Goal: Task Accomplishment & Management: Manage account settings

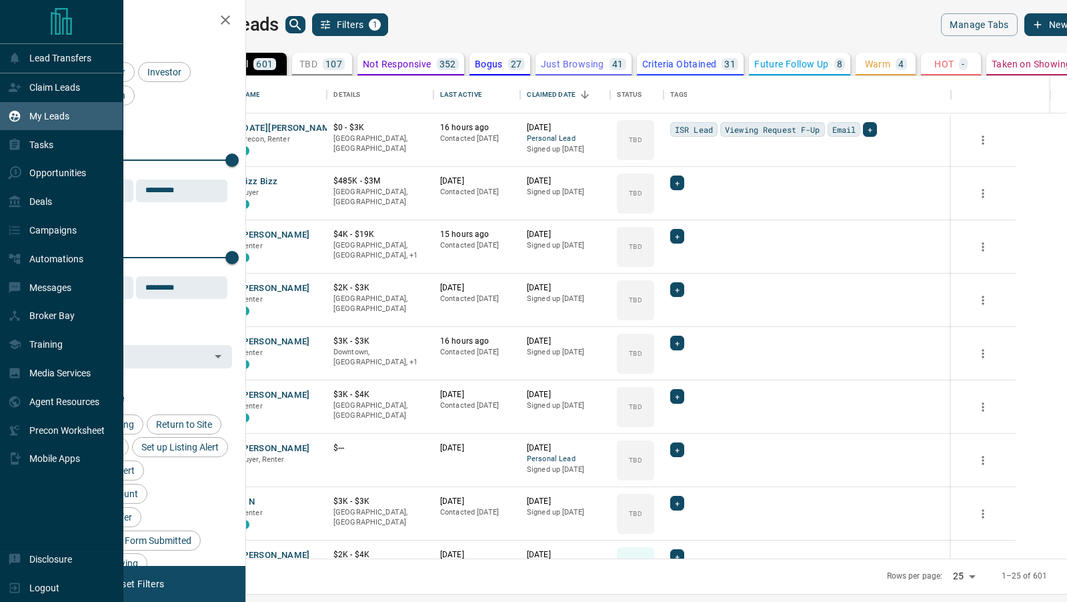
scroll to position [483, 815]
click at [51, 89] on p "Claim Leads" at bounding box center [54, 87] width 51 height 11
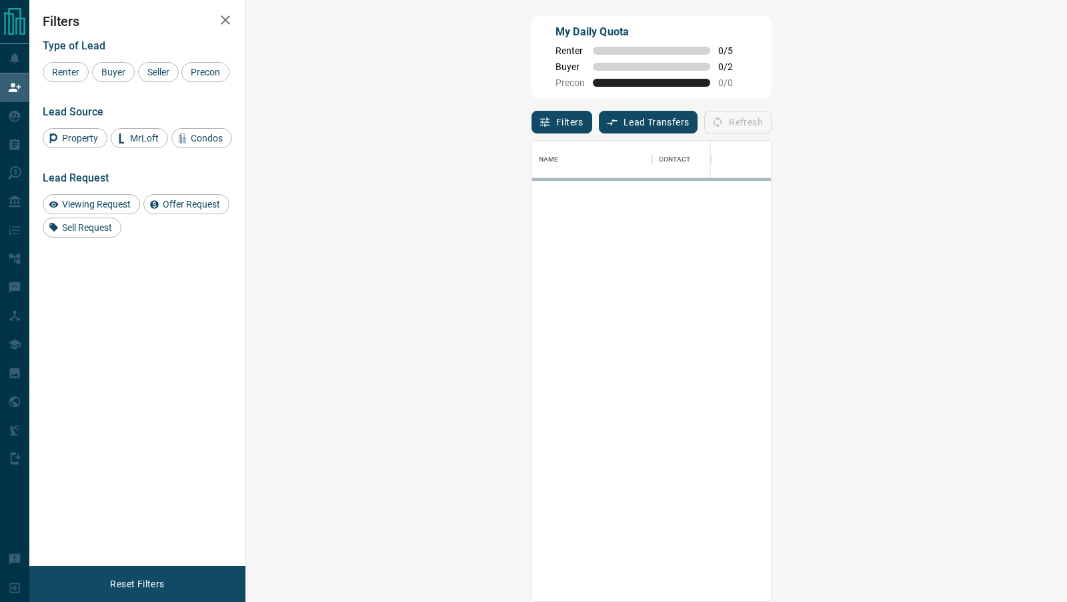
scroll to position [460, 792]
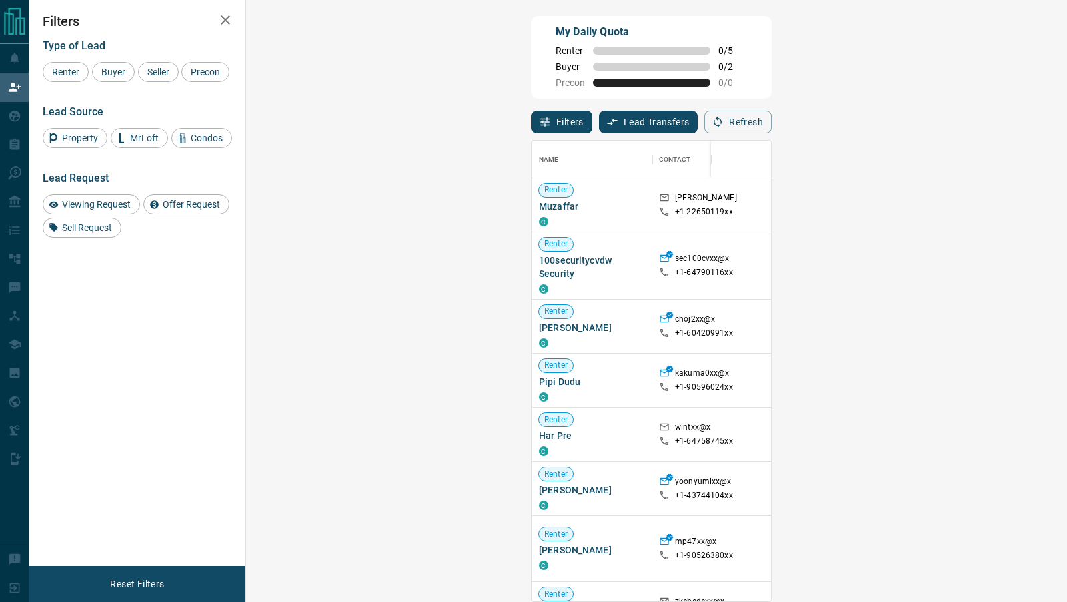
click at [532, 121] on button "Filters" at bounding box center [562, 122] width 61 height 23
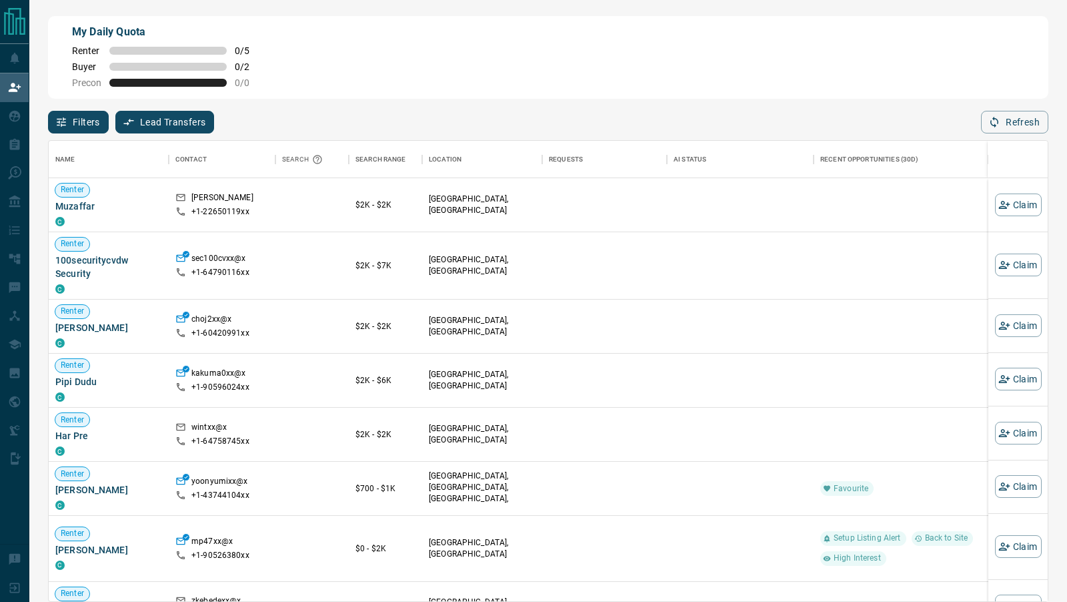
scroll to position [460, 999]
click at [66, 121] on icon "button" at bounding box center [61, 122] width 12 height 12
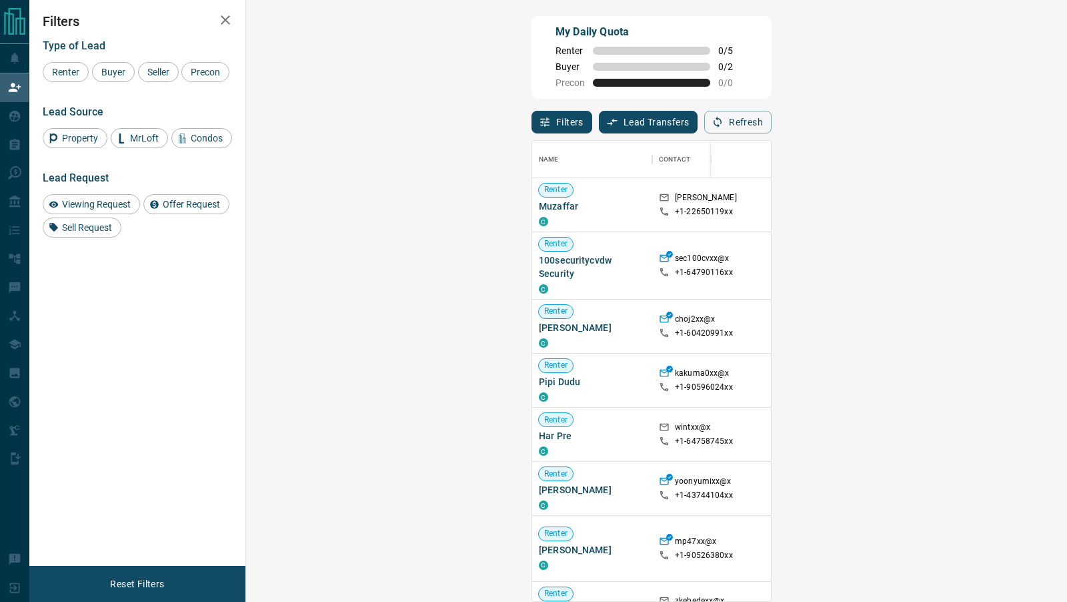
scroll to position [1, 1]
click at [110, 72] on span "Buyer" at bounding box center [113, 72] width 33 height 11
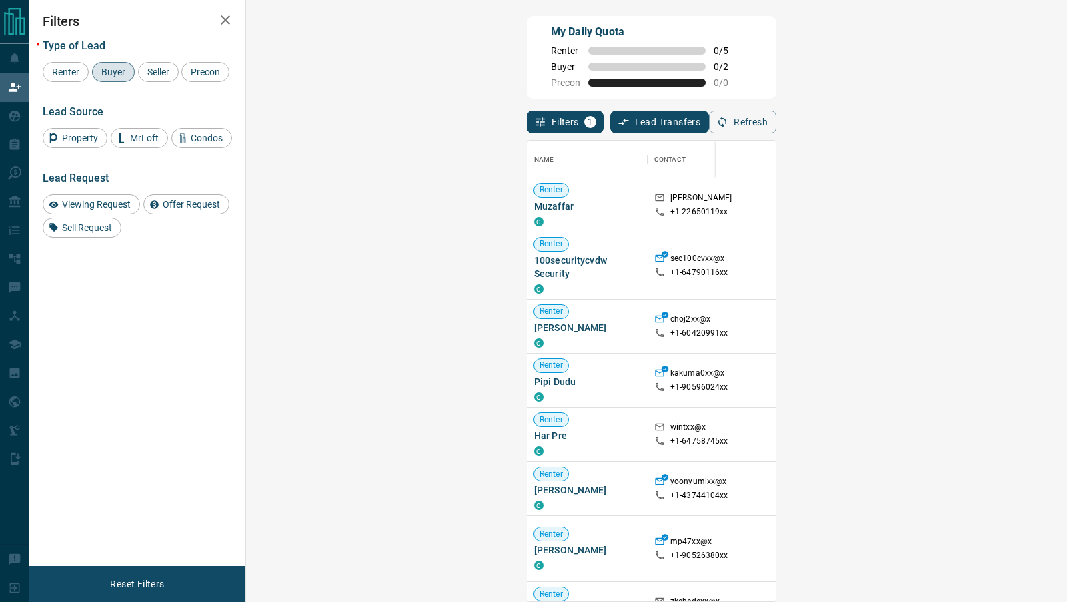
click at [227, 14] on icon "button" at bounding box center [225, 20] width 16 height 16
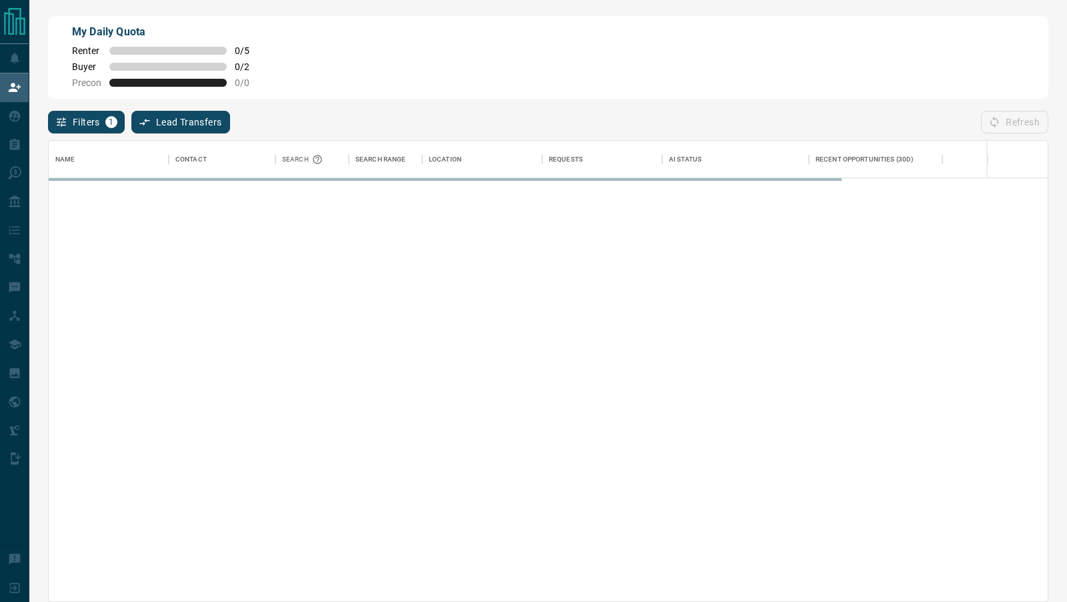
scroll to position [460, 999]
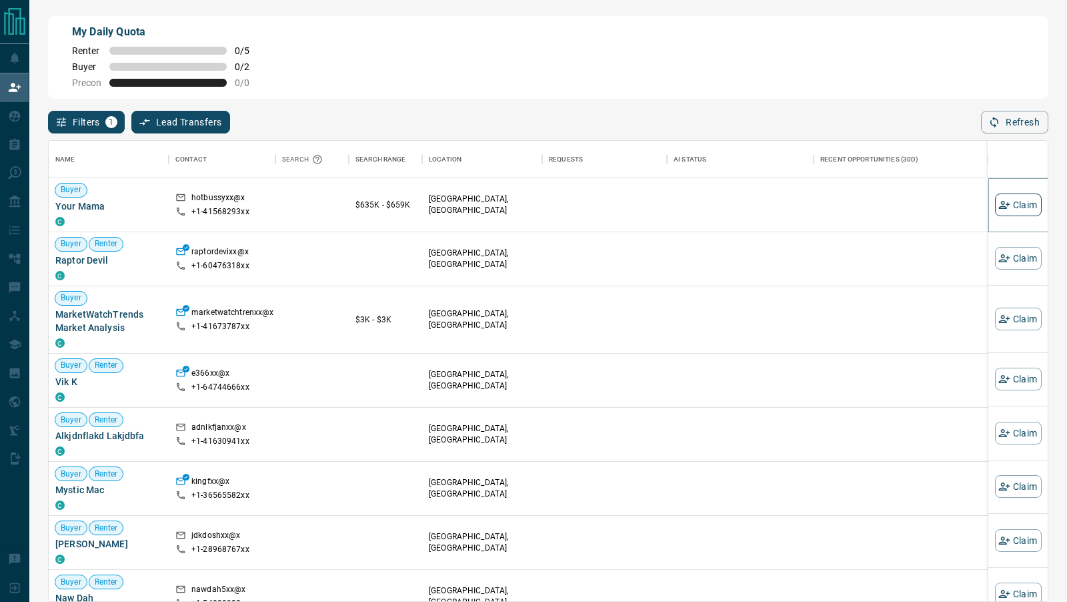
click at [1026, 201] on button "Claim" at bounding box center [1018, 204] width 47 height 23
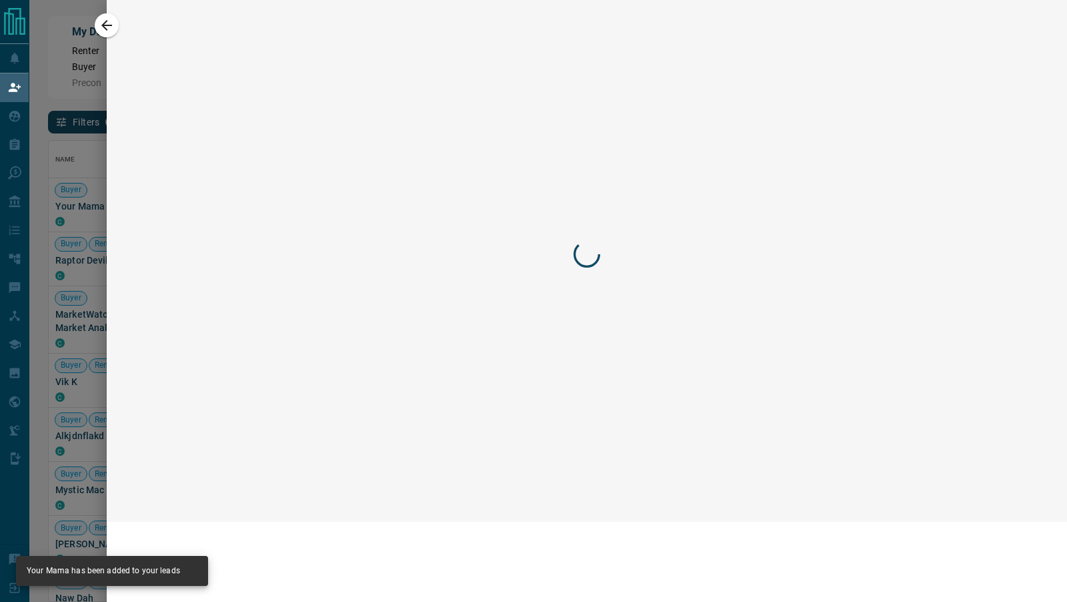
click at [1028, 202] on div at bounding box center [587, 254] width 921 height 482
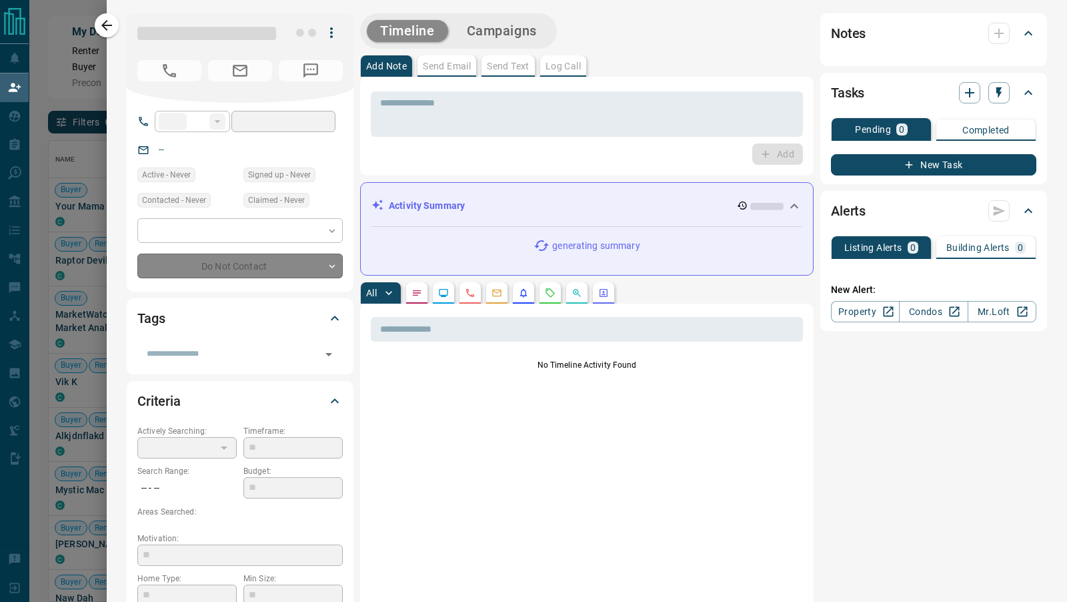
type input "**"
type input "**********"
type input "**"
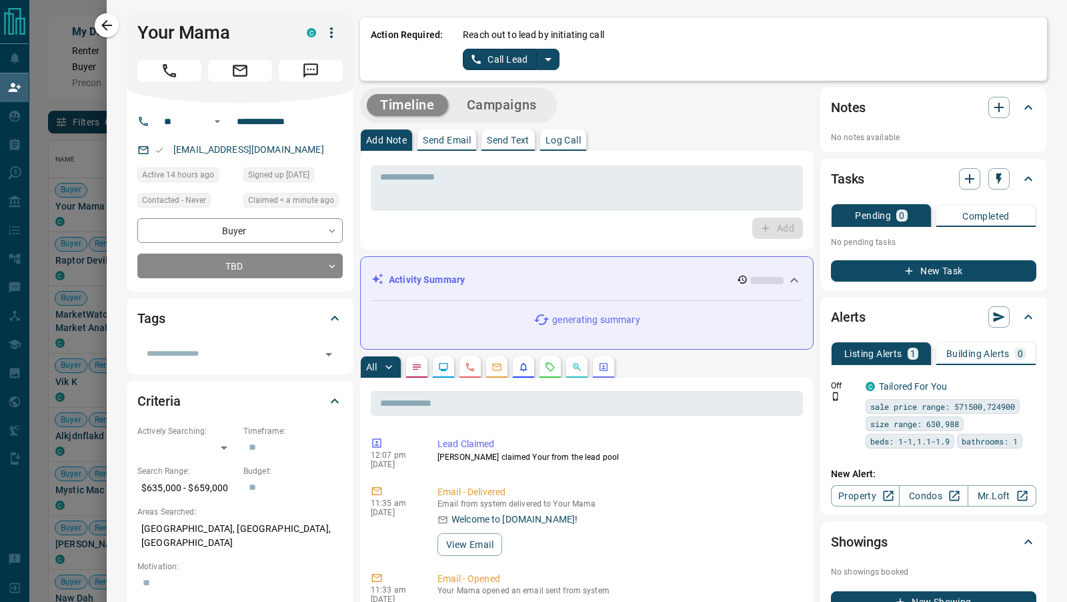
click at [554, 60] on icon "split button" at bounding box center [548, 59] width 16 height 16
click at [530, 102] on li "Log Manual Call" at bounding box center [510, 105] width 81 height 20
click at [510, 49] on button "Log Manual Call" at bounding box center [507, 59] width 88 height 21
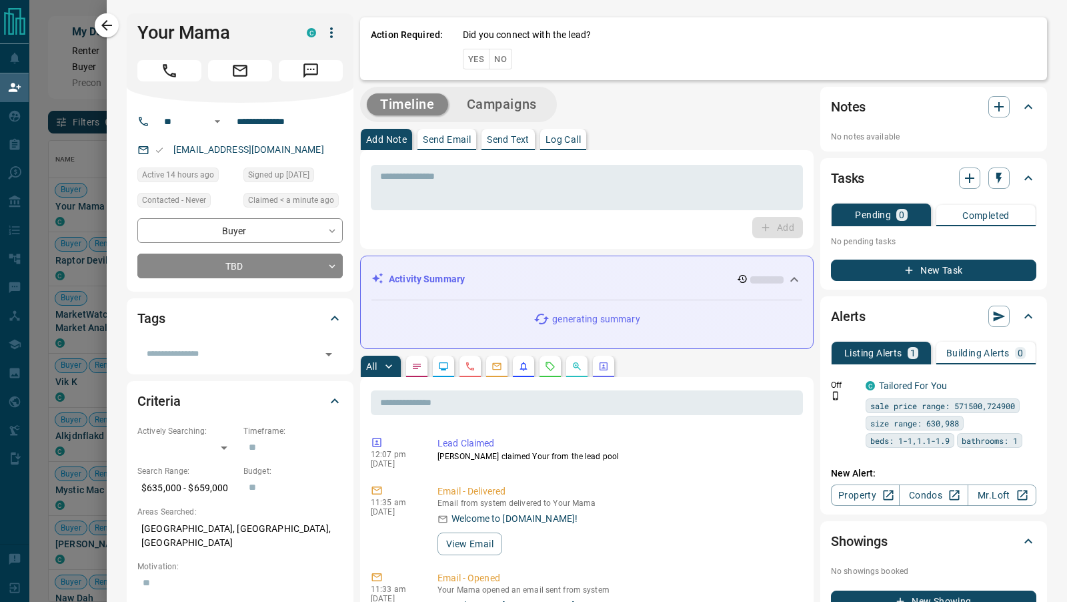
click at [505, 55] on button "No" at bounding box center [500, 59] width 23 height 21
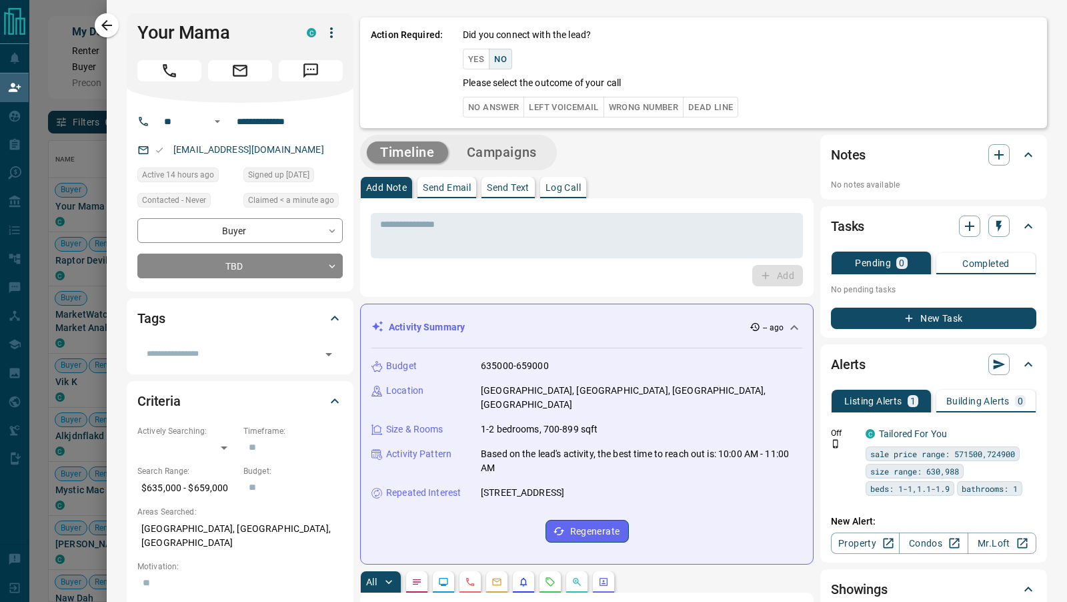
click at [502, 101] on button "No Answer" at bounding box center [493, 107] width 61 height 21
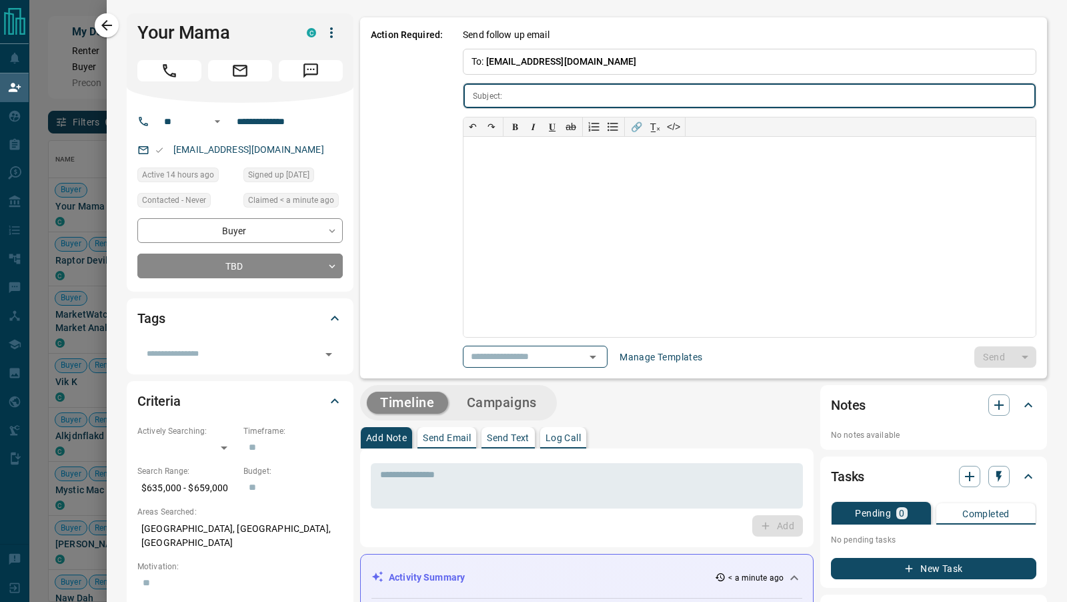
type input "**********"
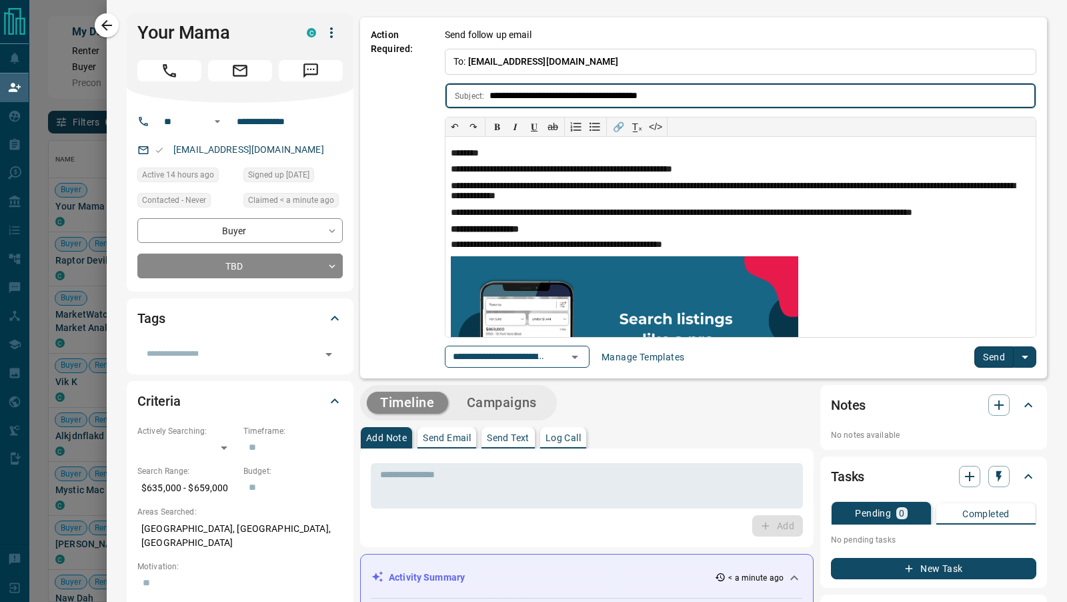
click at [1003, 353] on button "Send" at bounding box center [994, 356] width 39 height 21
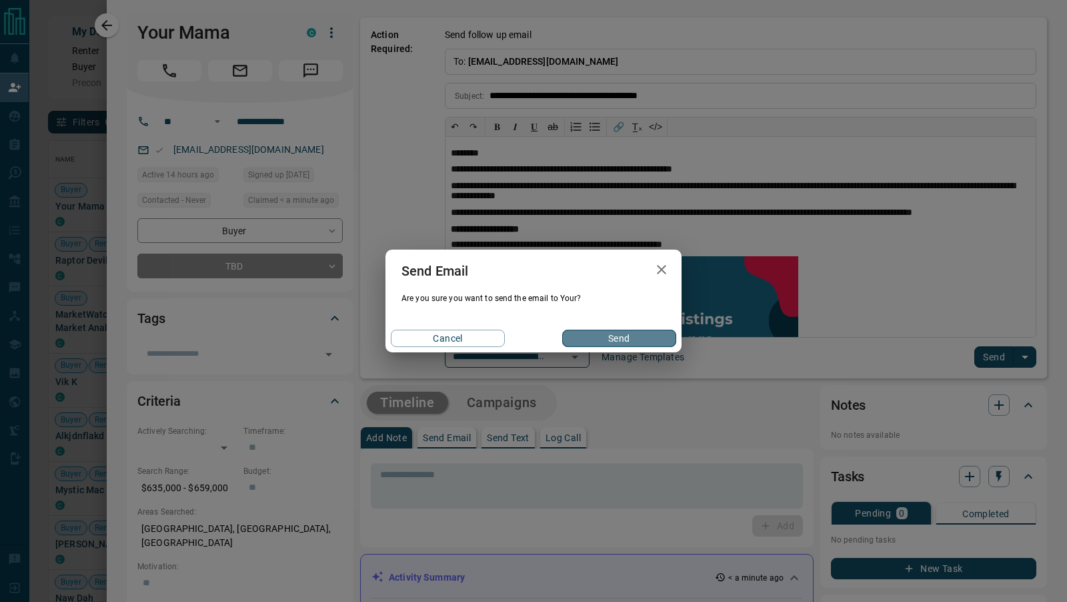
click at [626, 337] on button "Send" at bounding box center [619, 338] width 114 height 17
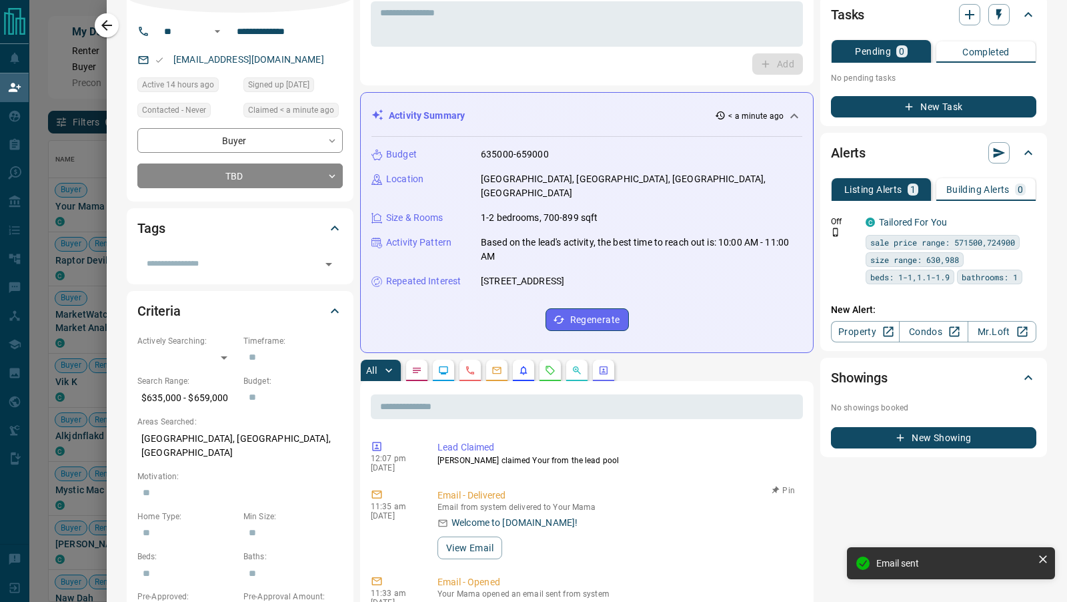
scroll to position [105, 0]
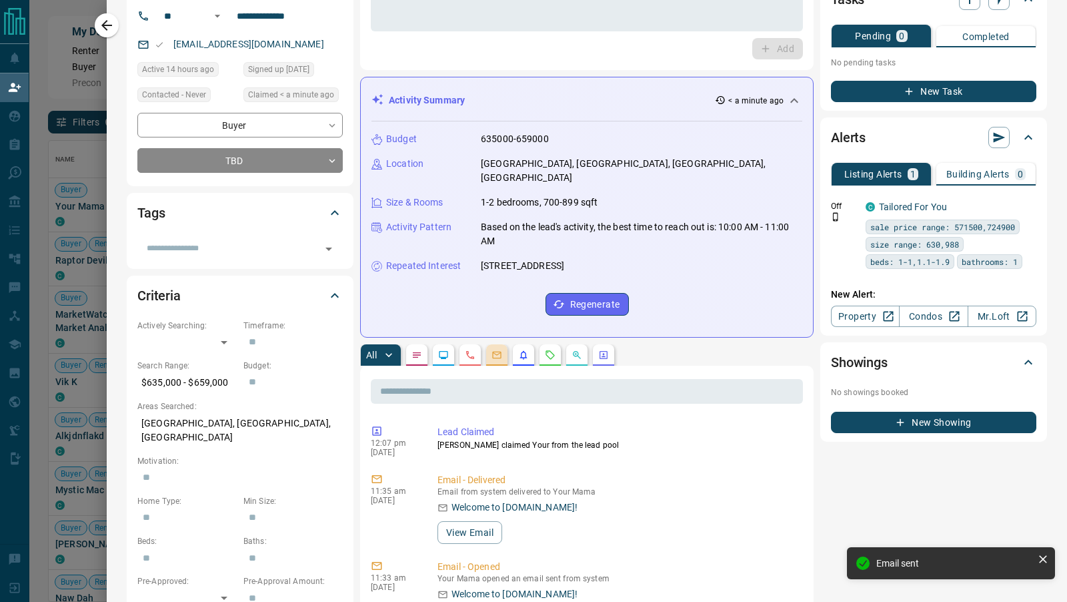
click at [506, 344] on button "button" at bounding box center [496, 354] width 21 height 21
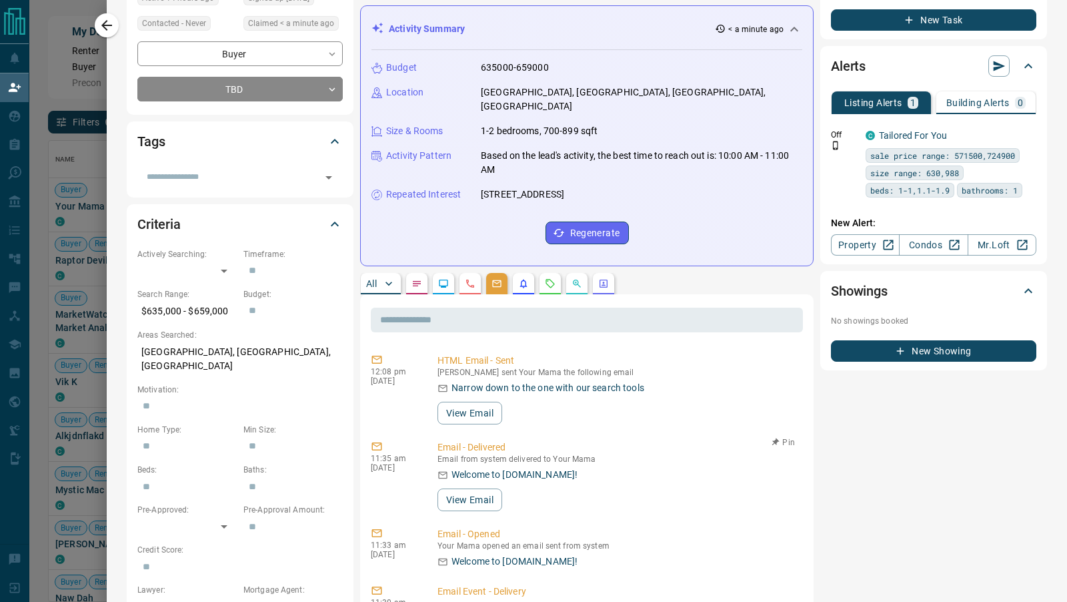
scroll to position [0, 0]
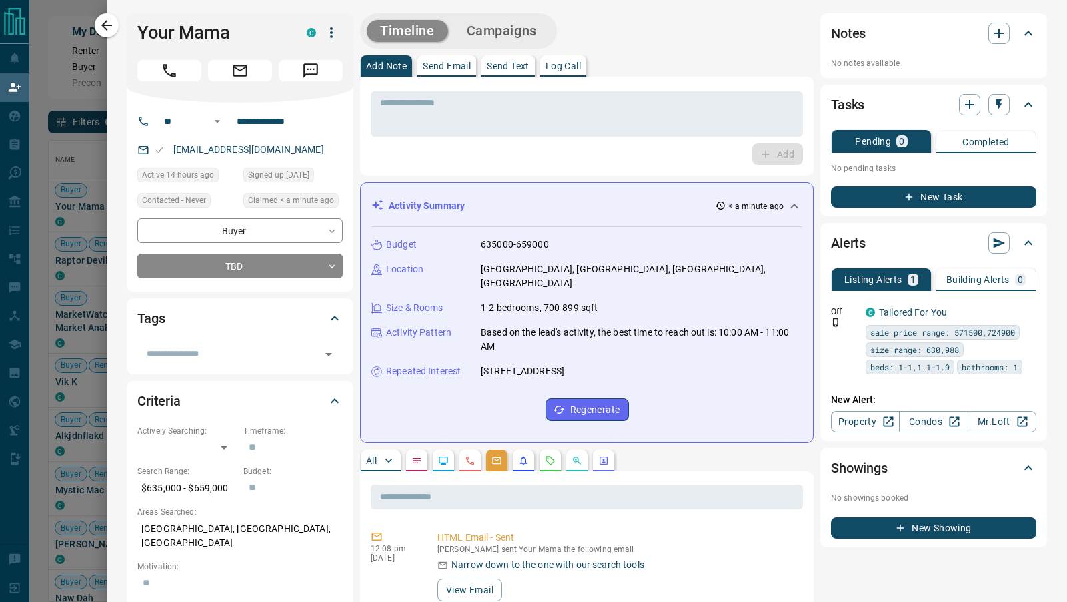
click at [105, 21] on icon "button" at bounding box center [107, 25] width 16 height 16
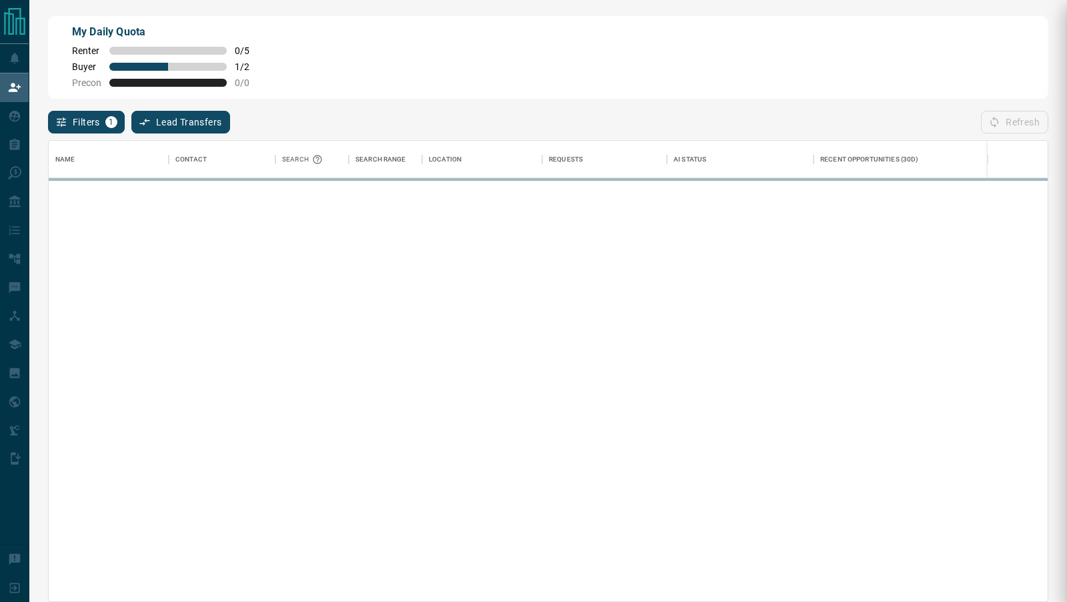
scroll to position [460, 999]
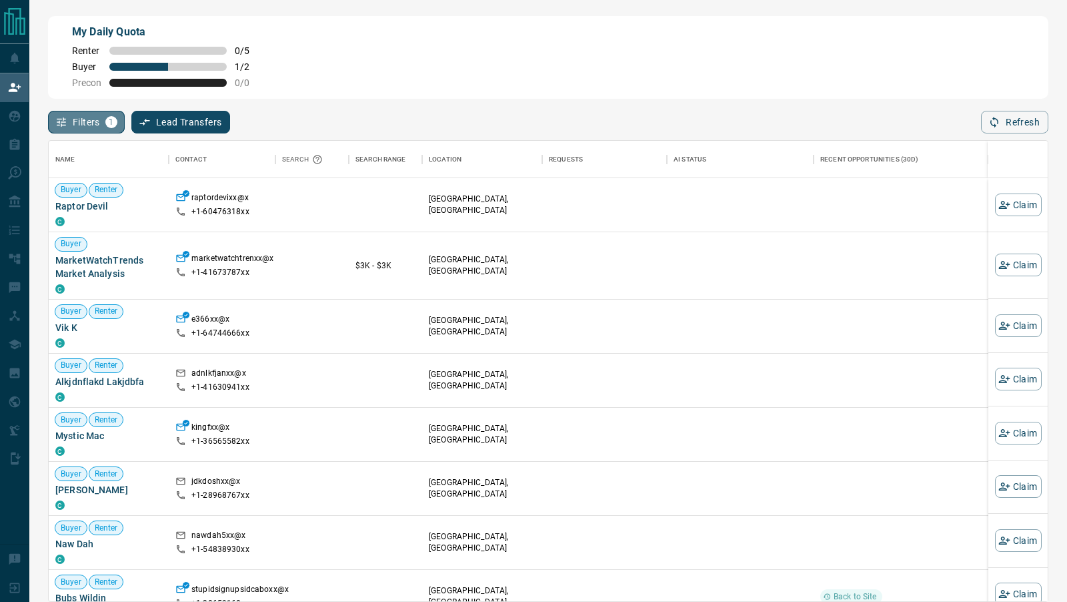
click at [81, 117] on button "Filters 1" at bounding box center [86, 122] width 77 height 23
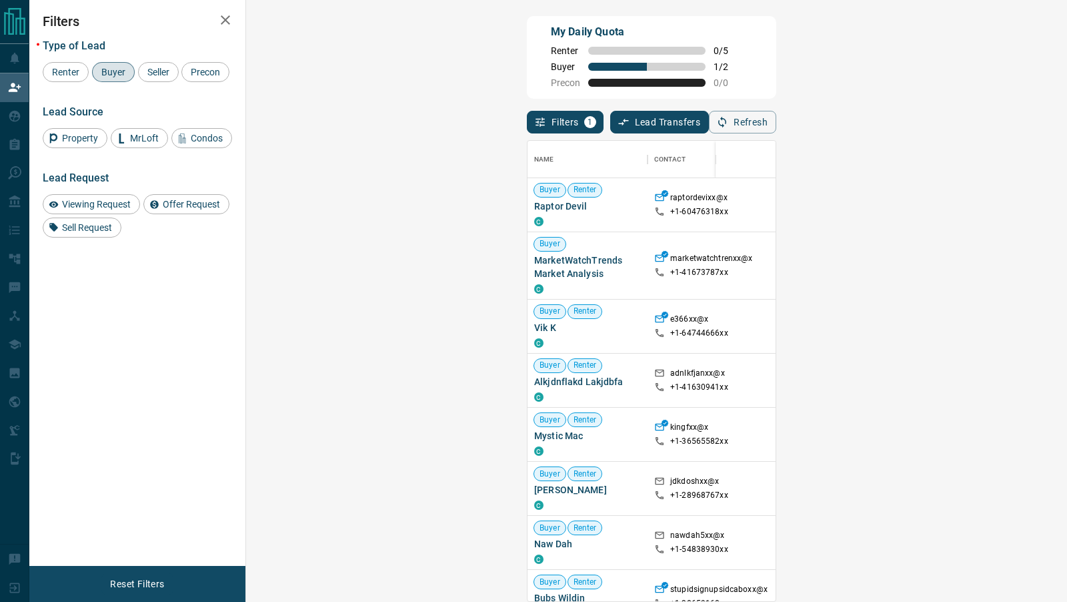
scroll to position [1, 1]
click at [103, 579] on button "Reset Filters" at bounding box center [136, 583] width 71 height 23
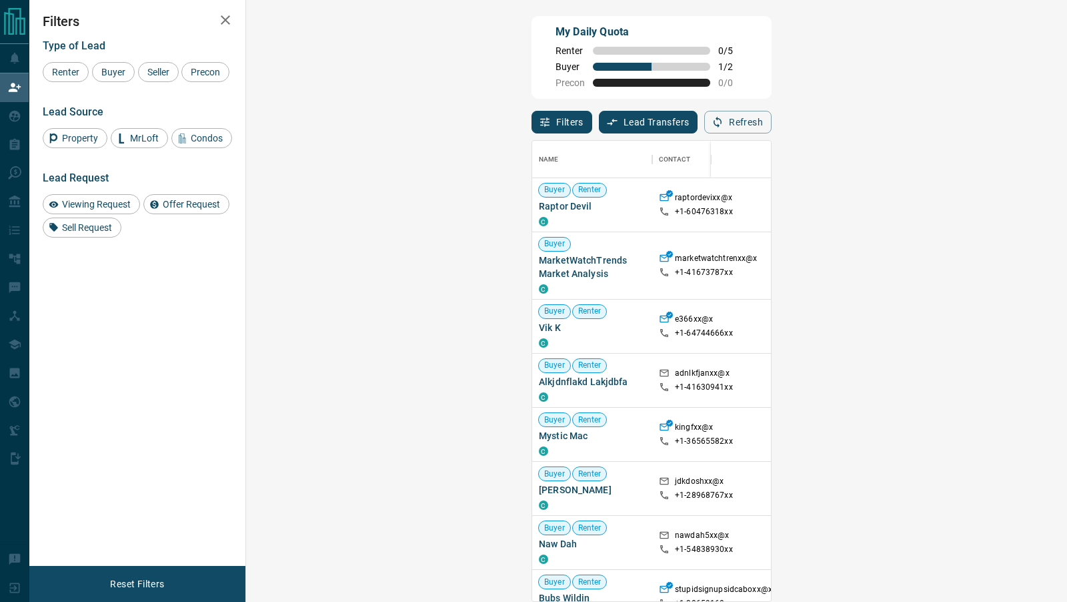
click at [224, 25] on icon "button" at bounding box center [225, 20] width 16 height 16
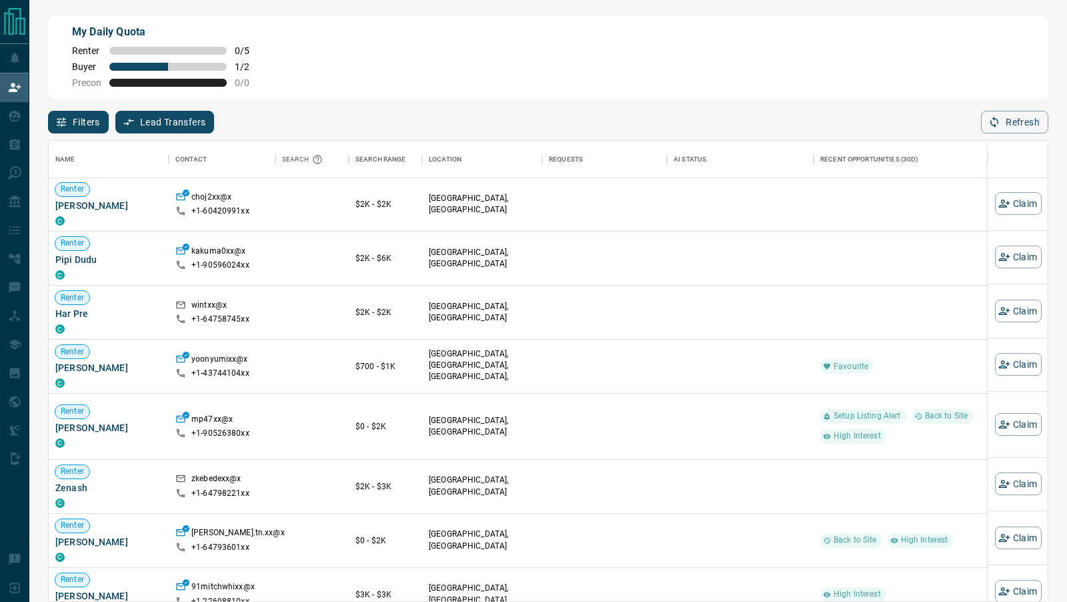
scroll to position [195, 0]
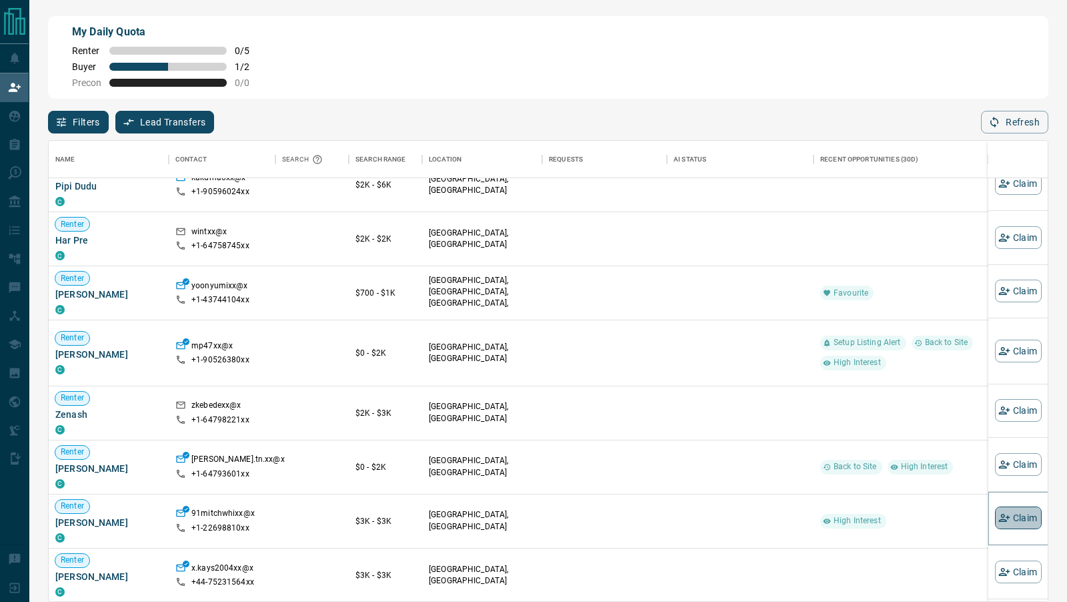
click at [1023, 514] on button "Claim" at bounding box center [1018, 517] width 47 height 23
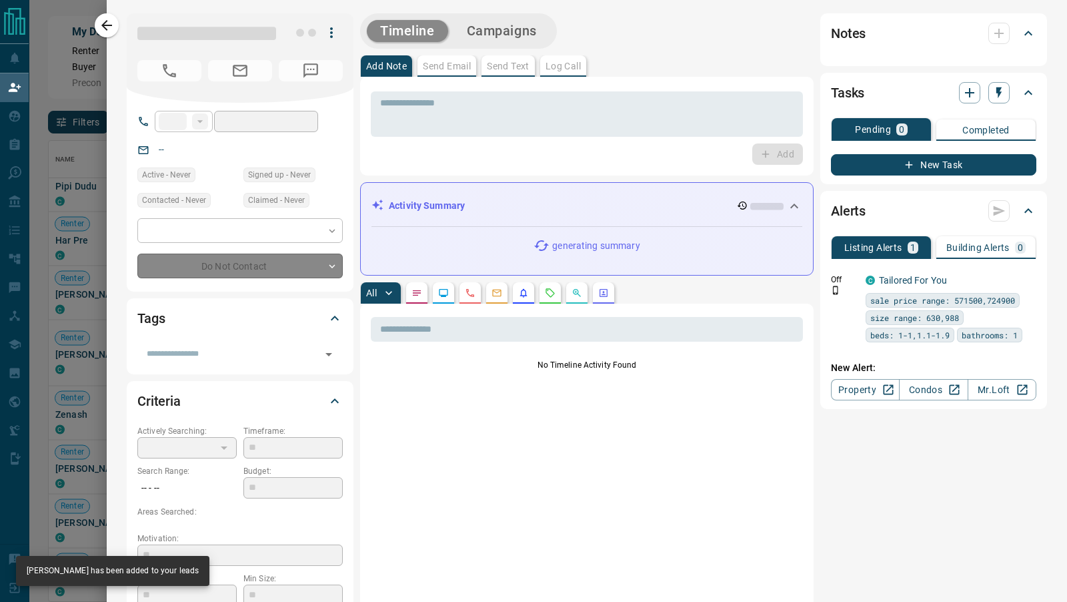
type input "**"
type input "**********"
type input "**"
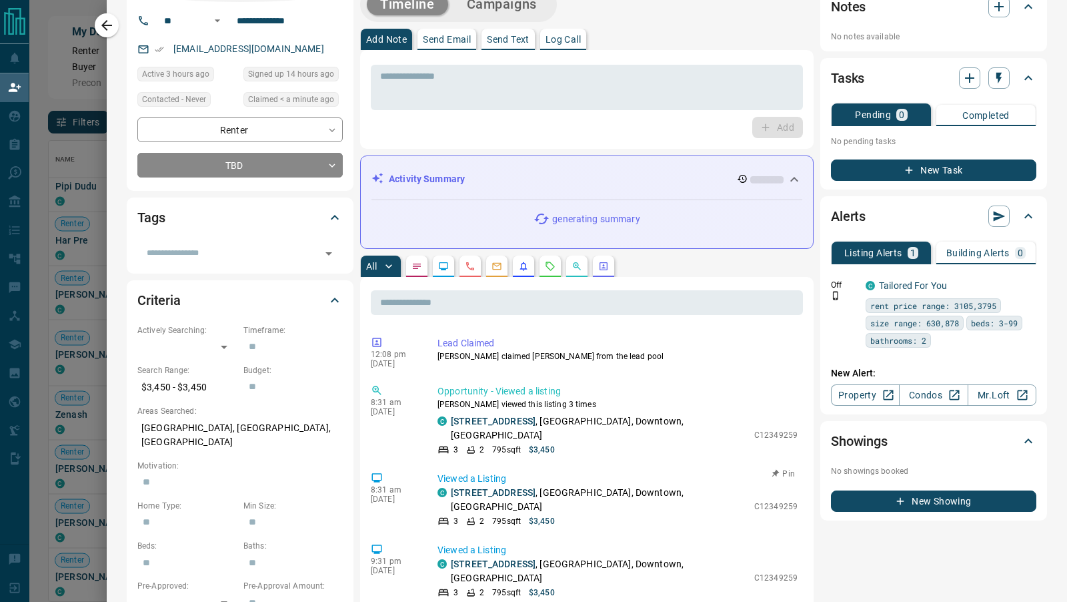
scroll to position [0, 0]
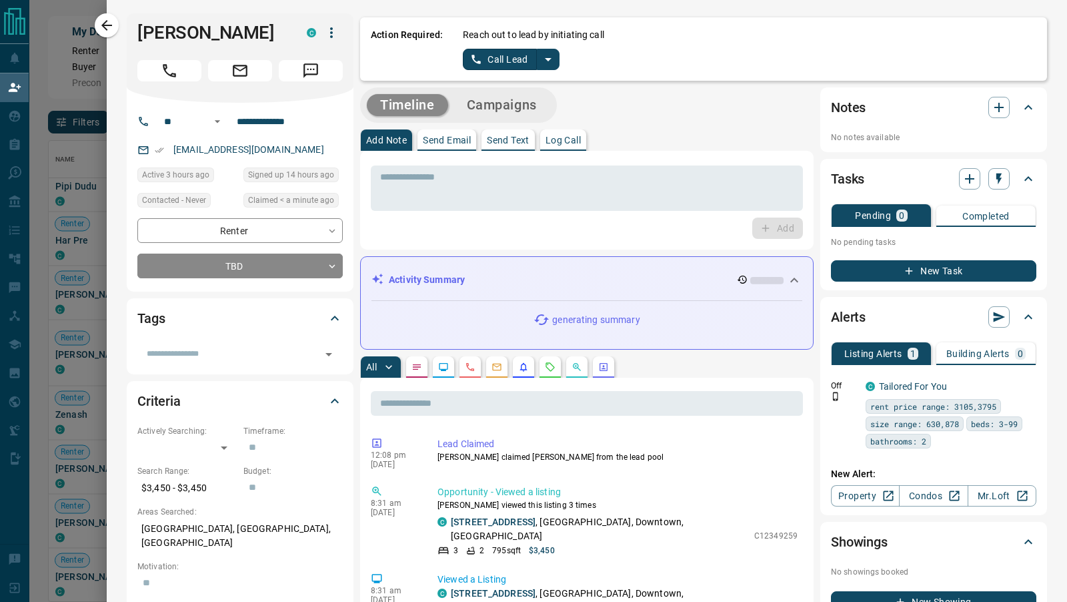
click at [550, 54] on icon "split button" at bounding box center [548, 59] width 16 height 16
click at [522, 103] on li "Log Manual Call" at bounding box center [510, 105] width 81 height 20
click at [503, 59] on button "Log Manual Call" at bounding box center [507, 59] width 88 height 21
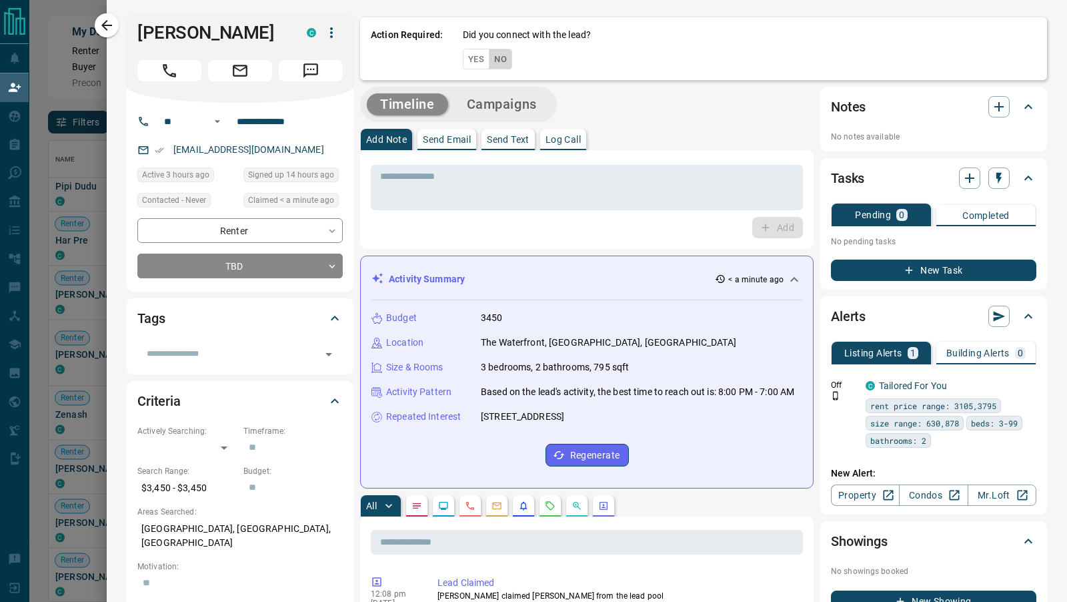
click at [506, 61] on button "No" at bounding box center [500, 59] width 23 height 21
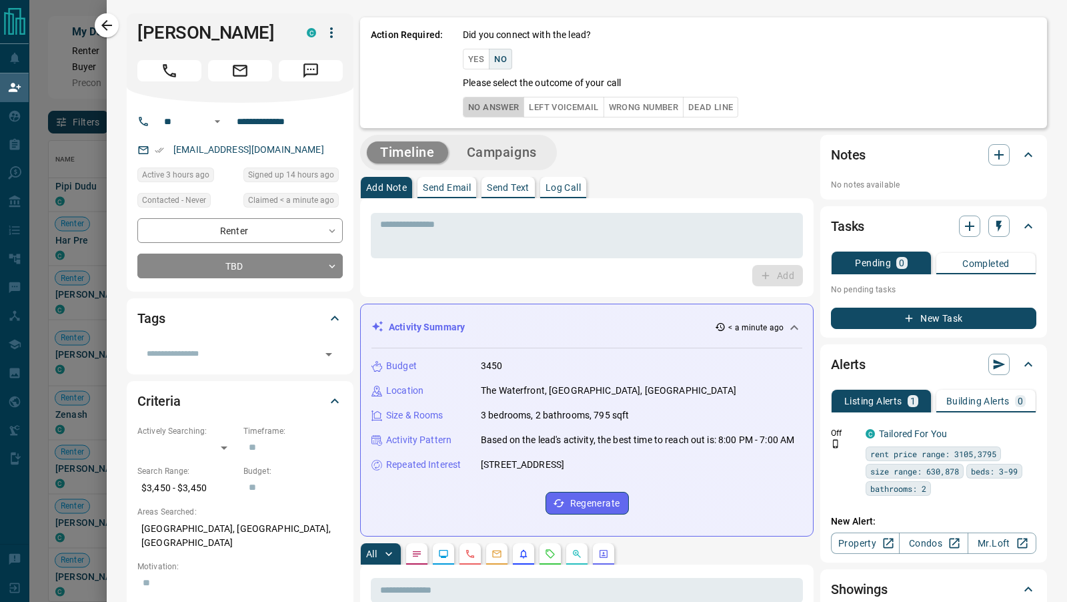
click at [502, 104] on button "No Answer" at bounding box center [493, 107] width 61 height 21
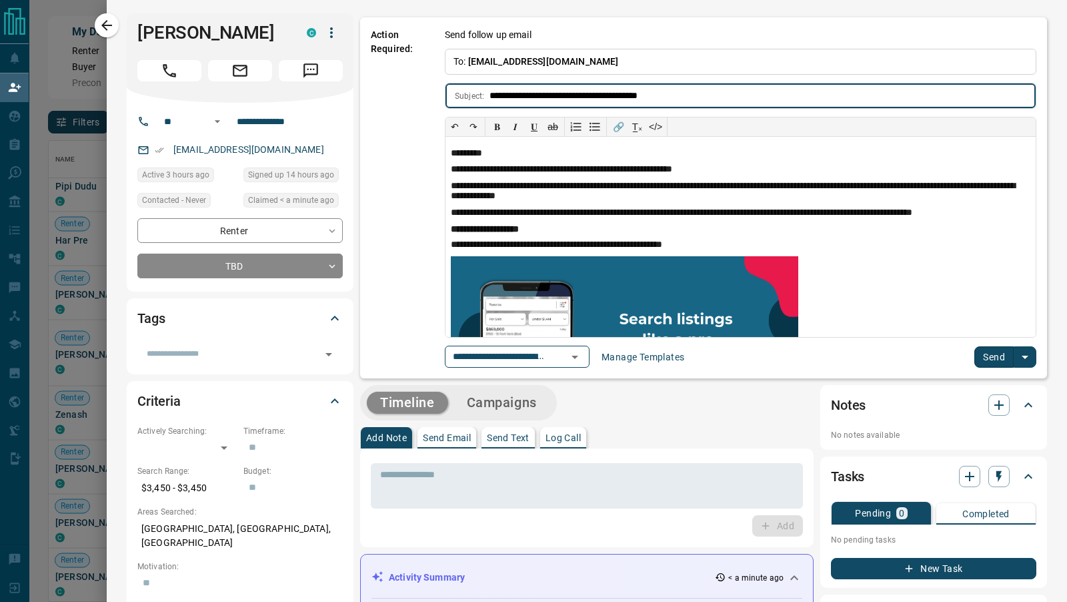
click at [998, 348] on button "Send" at bounding box center [994, 356] width 39 height 21
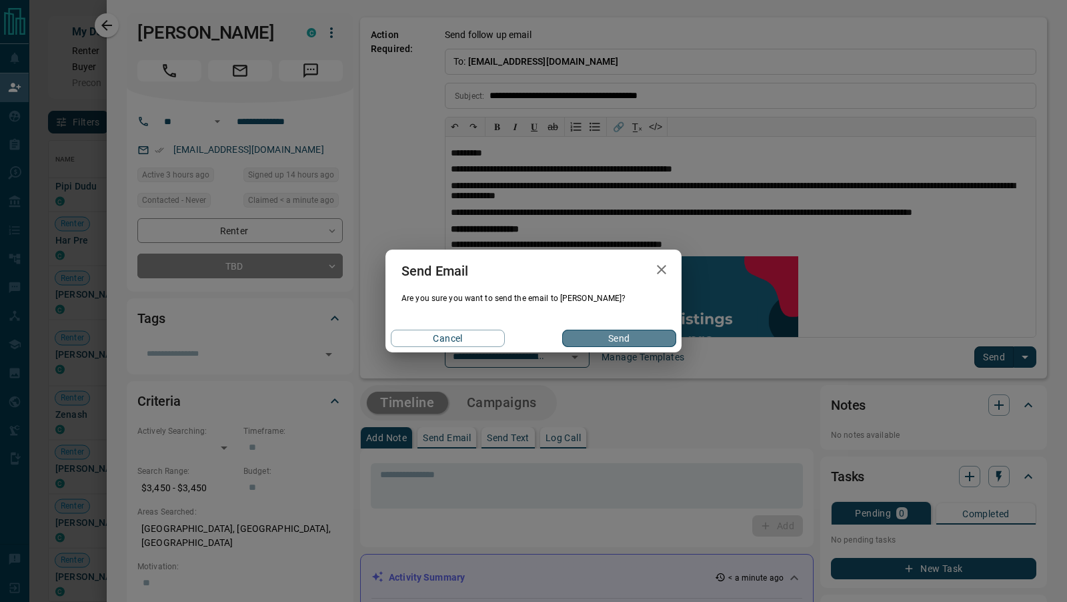
click at [654, 342] on button "Send" at bounding box center [619, 338] width 114 height 17
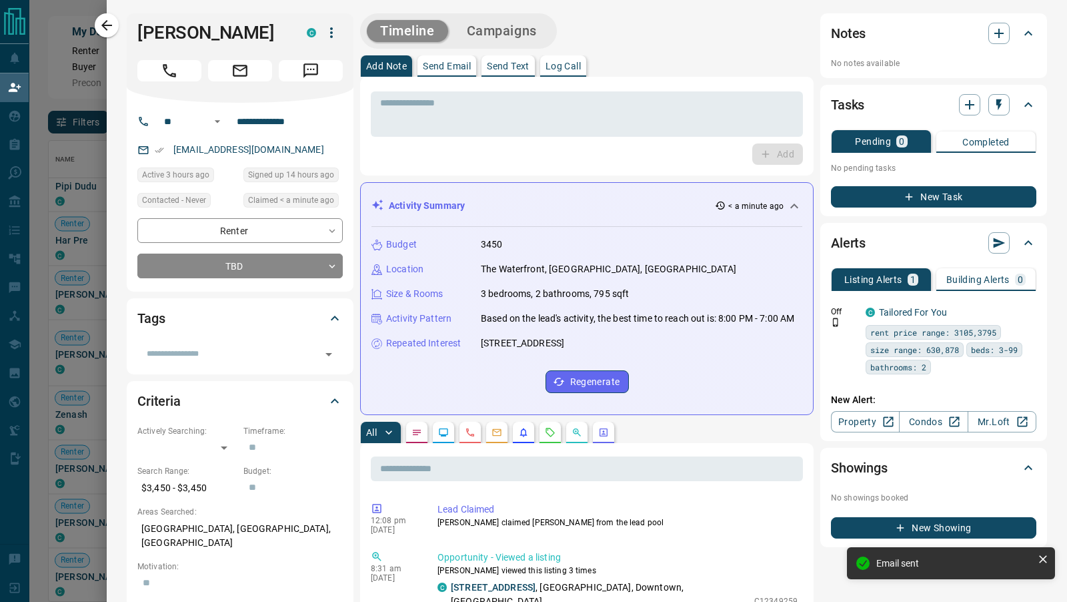
click at [102, 27] on icon "button" at bounding box center [107, 25] width 16 height 16
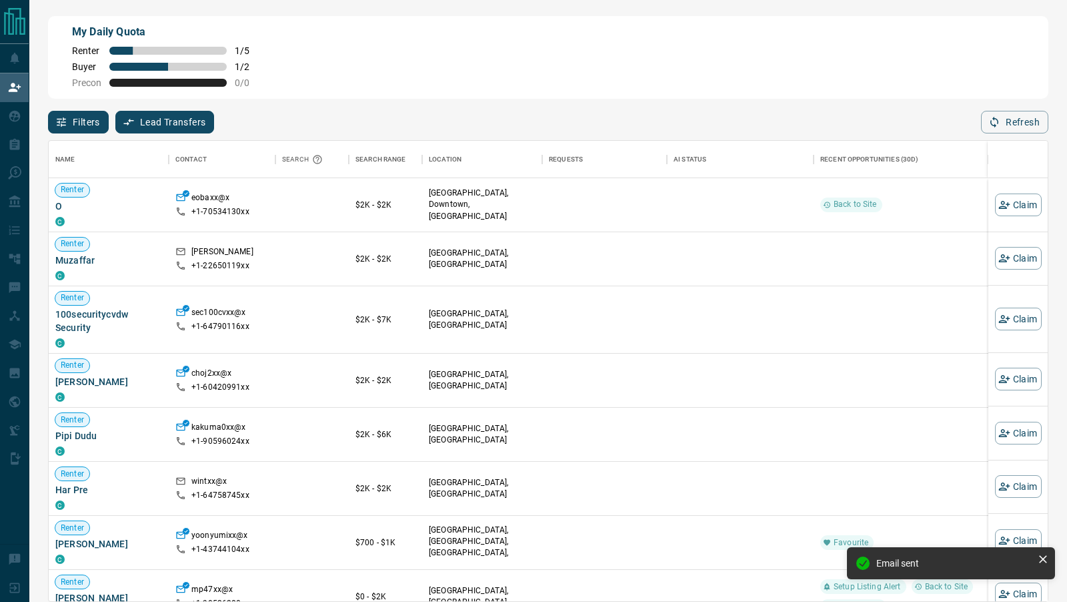
scroll to position [191, 0]
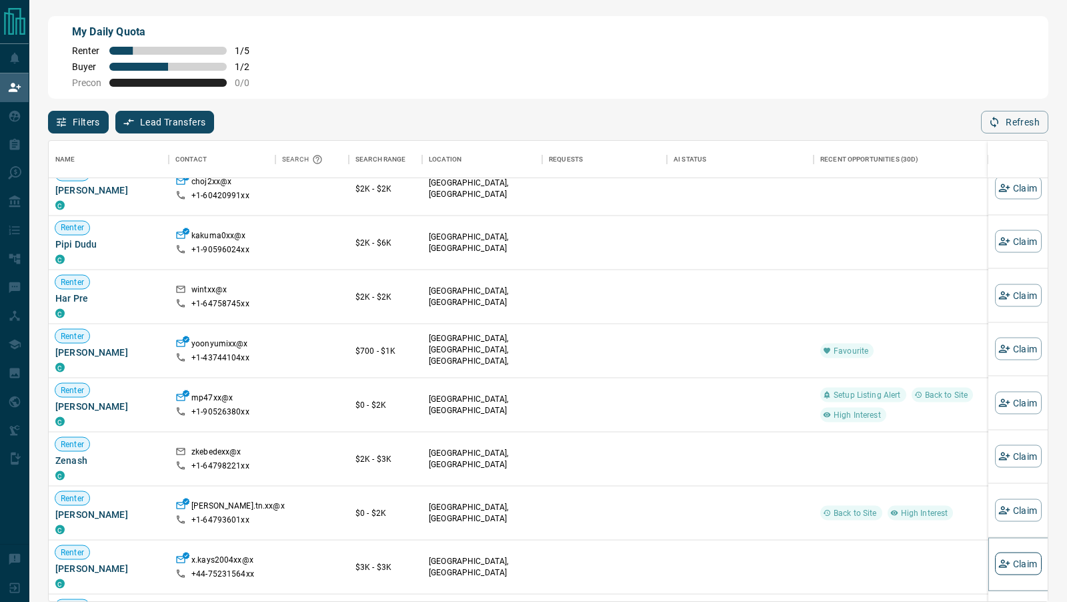
click at [1026, 558] on button "Claim" at bounding box center [1018, 563] width 47 height 23
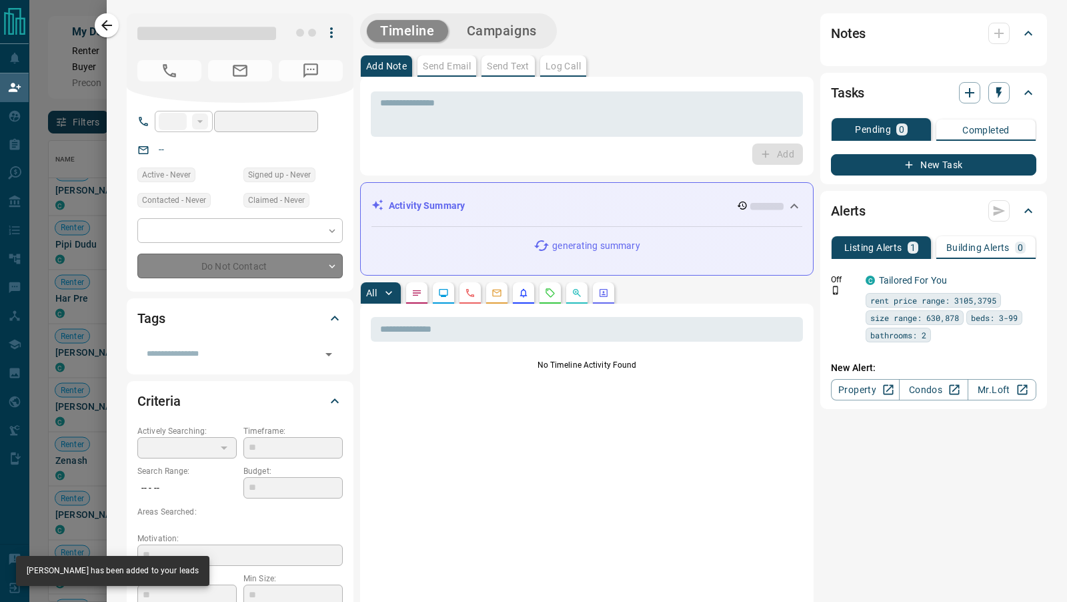
type input "***"
type input "**********"
type input "**"
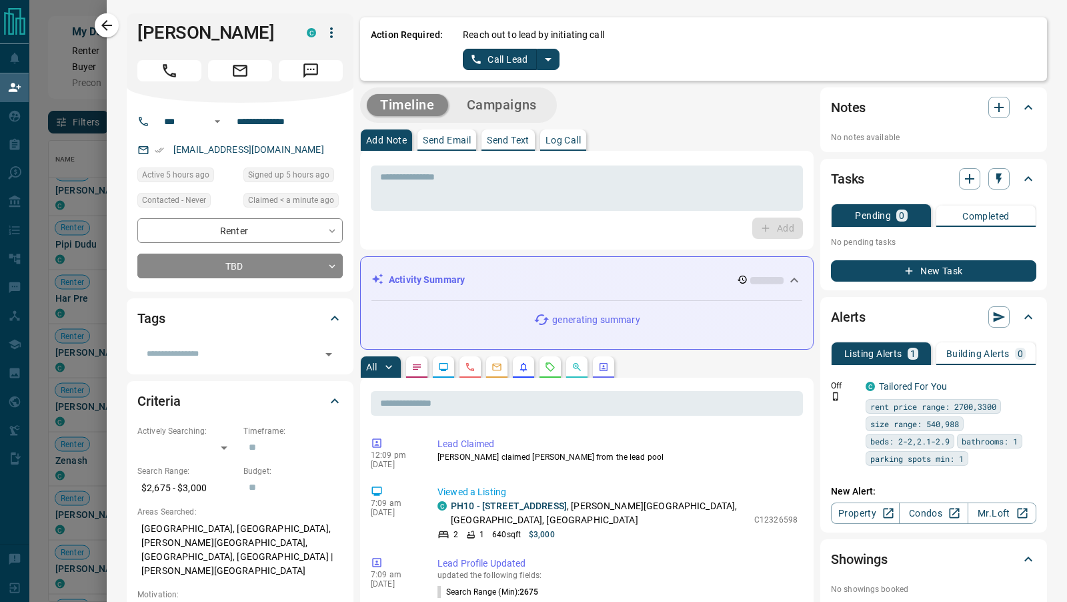
click at [548, 57] on icon "split button" at bounding box center [548, 59] width 16 height 16
click at [532, 99] on li "Log Manual Call" at bounding box center [510, 105] width 81 height 20
click at [496, 65] on button "Log Manual Call" at bounding box center [507, 59] width 88 height 21
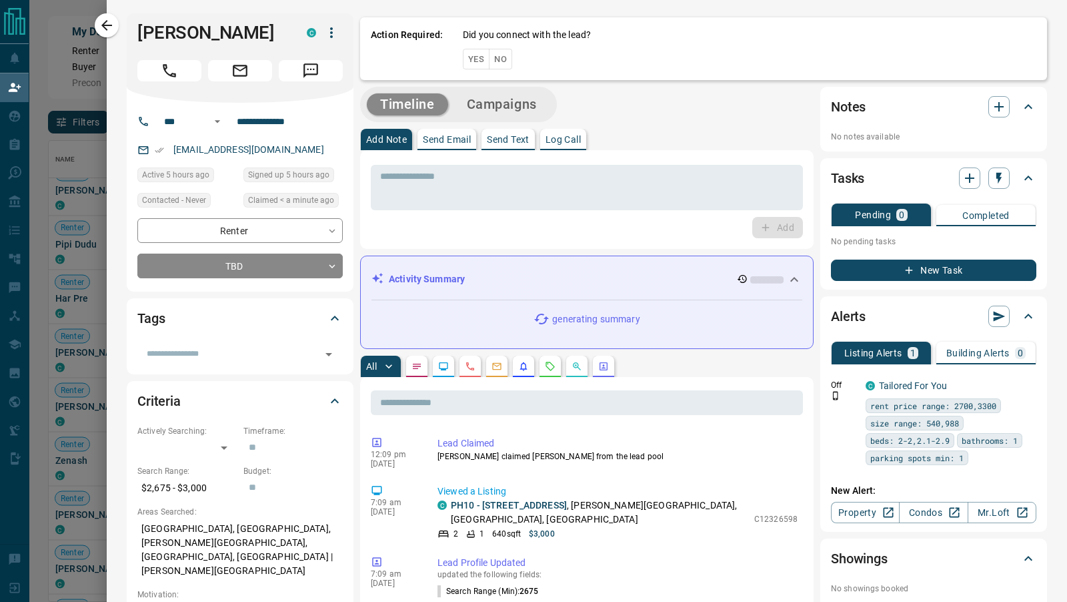
click at [503, 60] on button "No" at bounding box center [500, 59] width 23 height 21
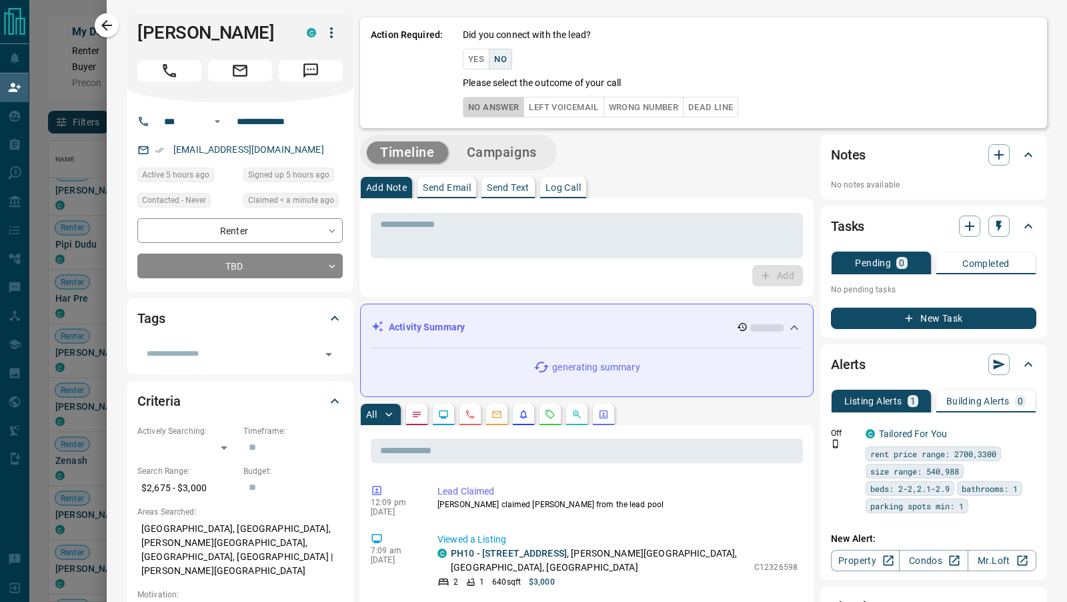
click at [496, 103] on button "No Answer" at bounding box center [493, 107] width 61 height 21
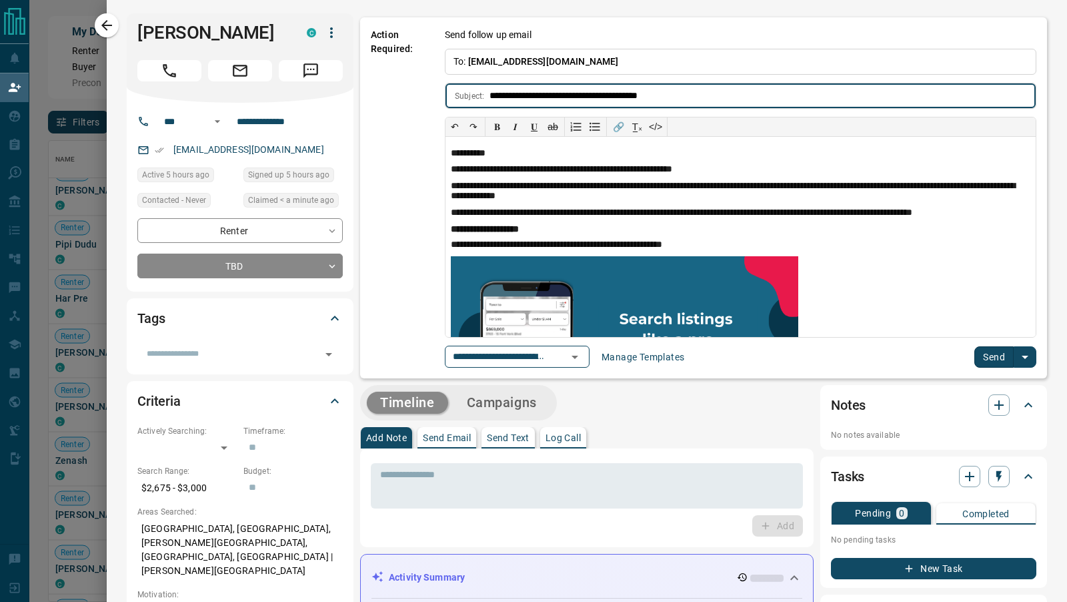
click at [992, 354] on button "Send" at bounding box center [994, 356] width 39 height 21
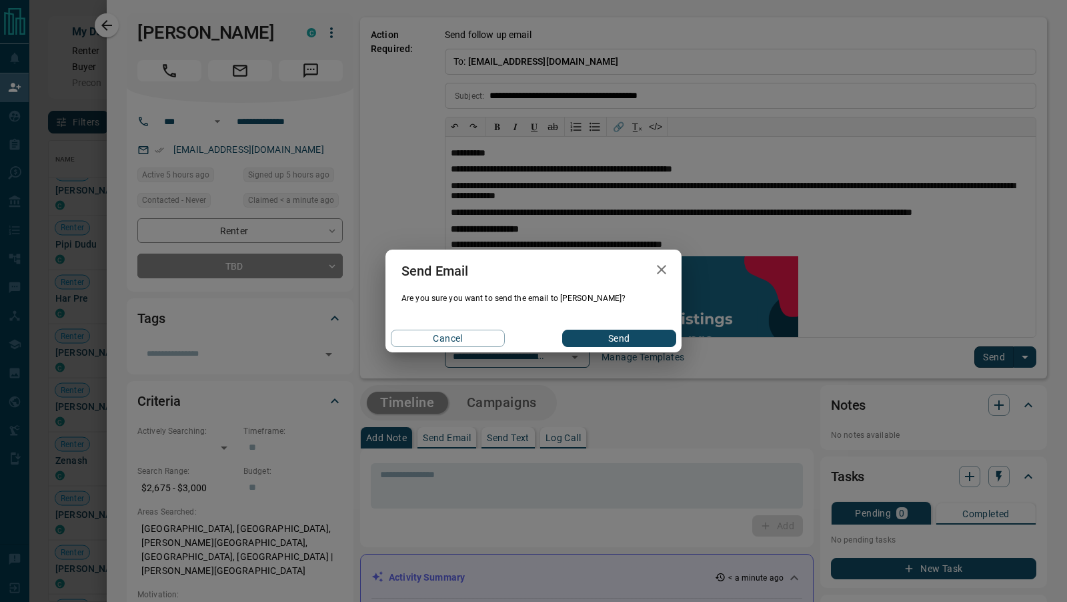
click at [584, 339] on button "Send" at bounding box center [619, 338] width 114 height 17
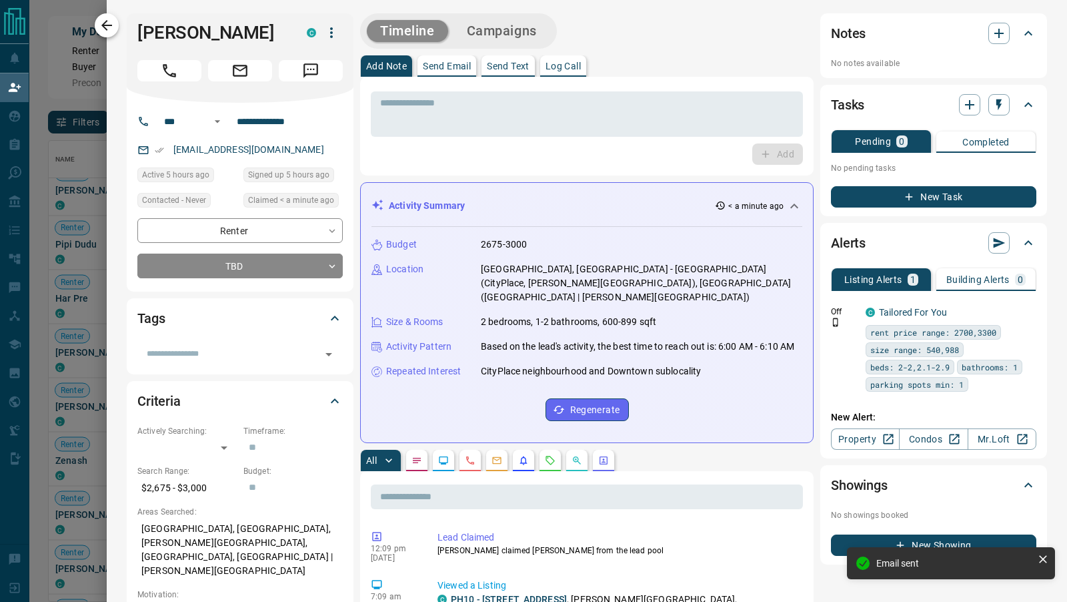
click at [105, 27] on icon "button" at bounding box center [106, 25] width 11 height 11
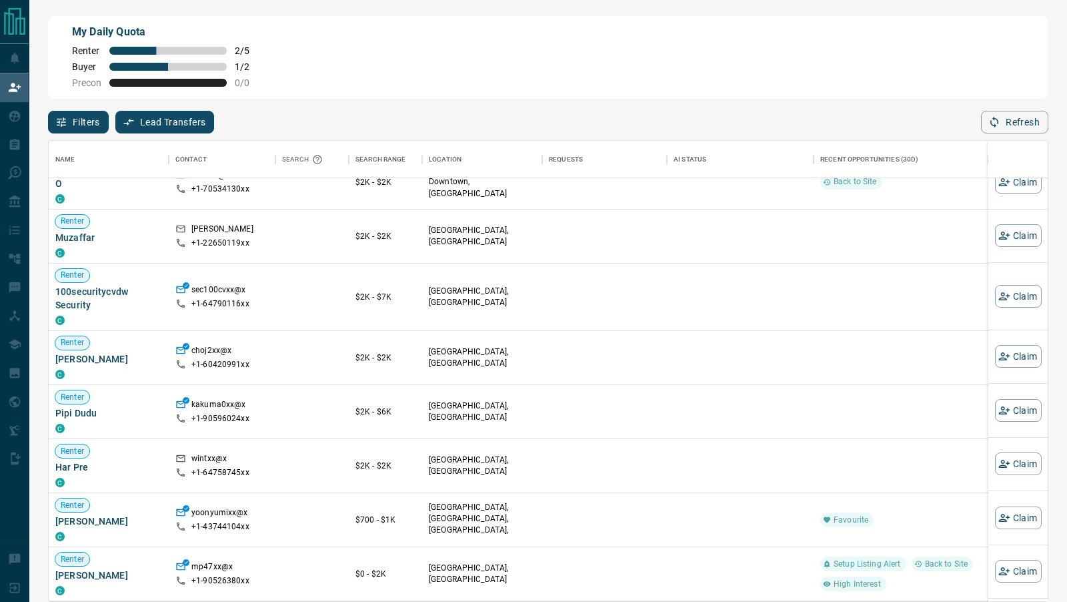
scroll to position [0, 0]
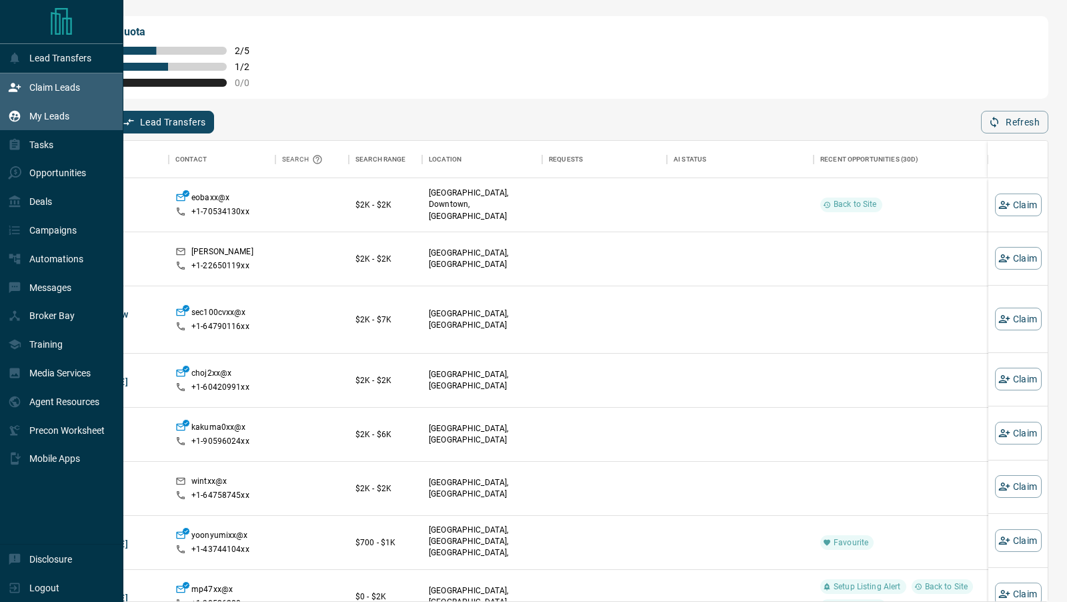
click at [30, 105] on div "My Leads" at bounding box center [38, 116] width 61 height 22
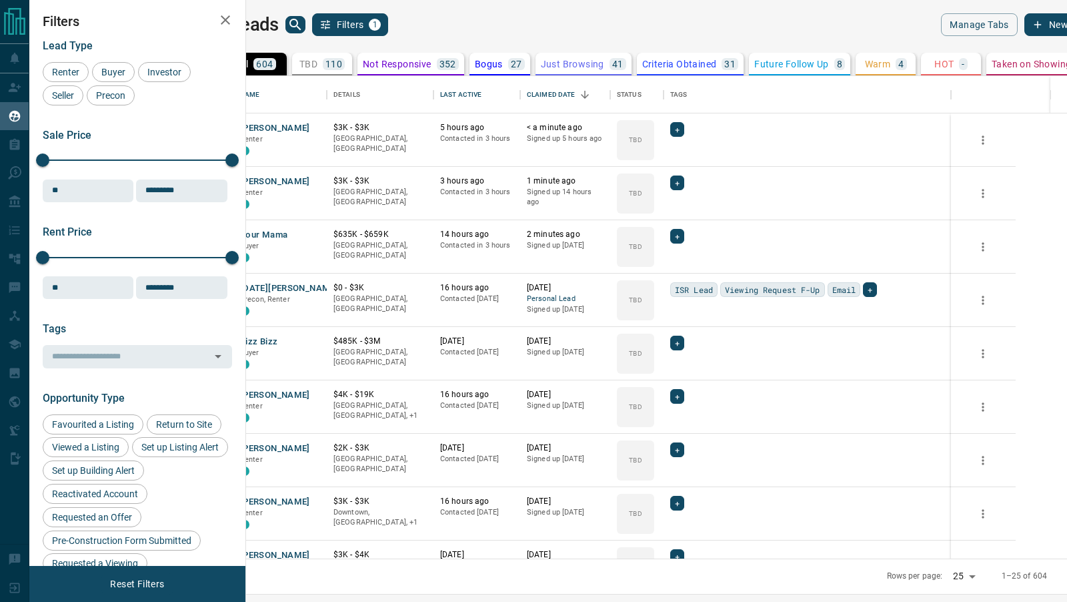
scroll to position [483, 815]
